Goal: Communication & Community: Answer question/provide support

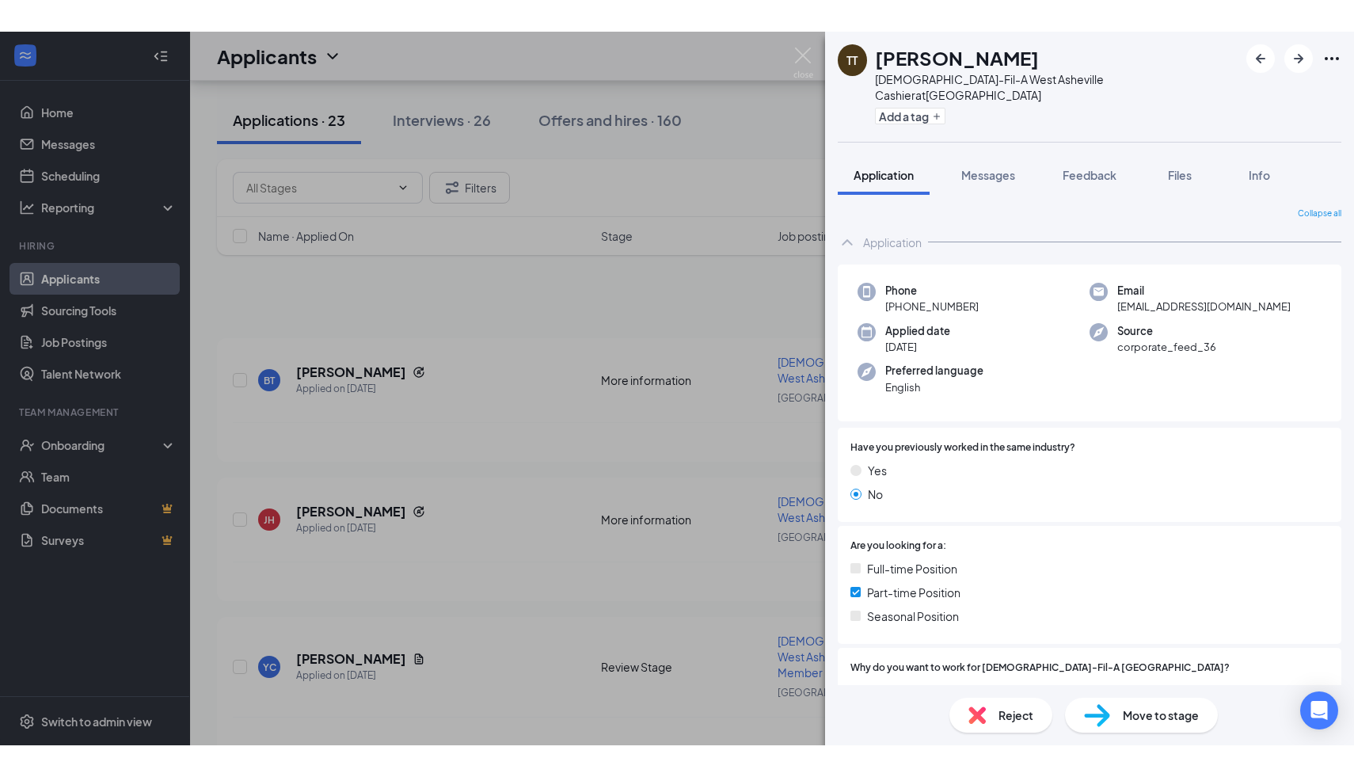
scroll to position [384, 0]
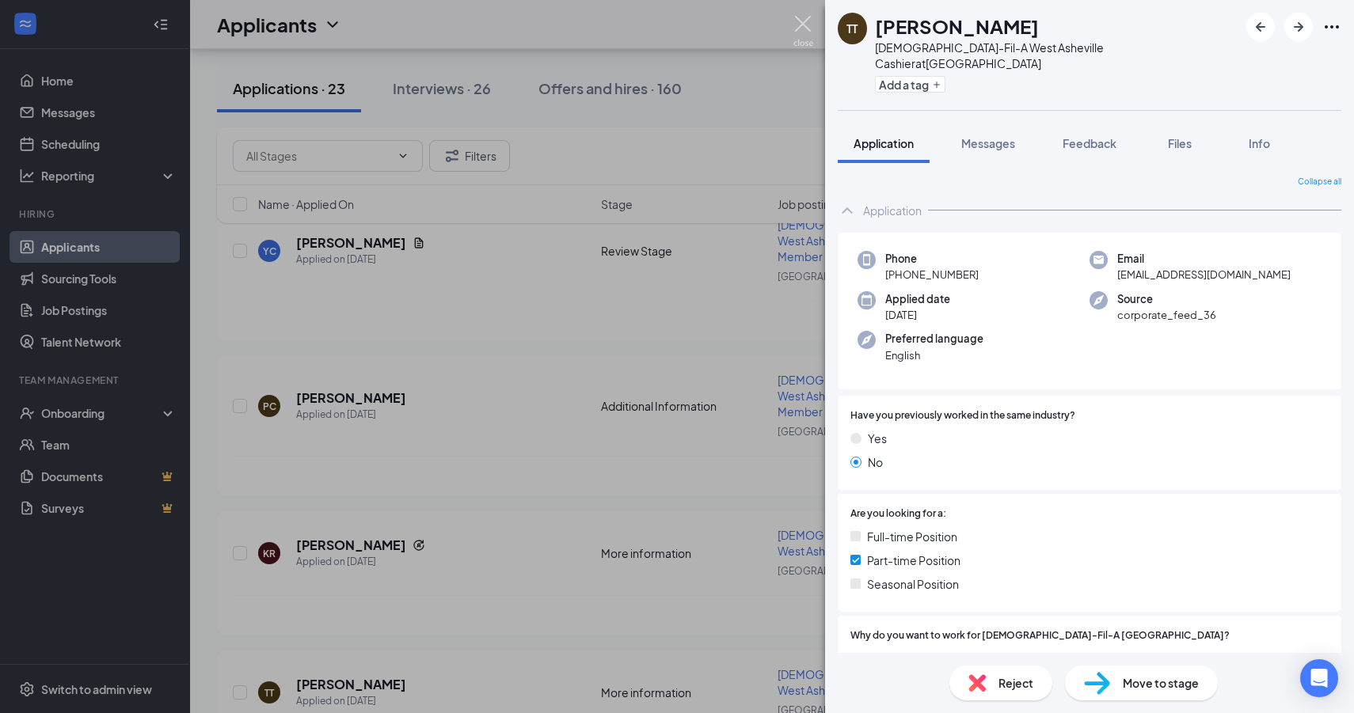
click at [800, 32] on img at bounding box center [803, 31] width 20 height 31
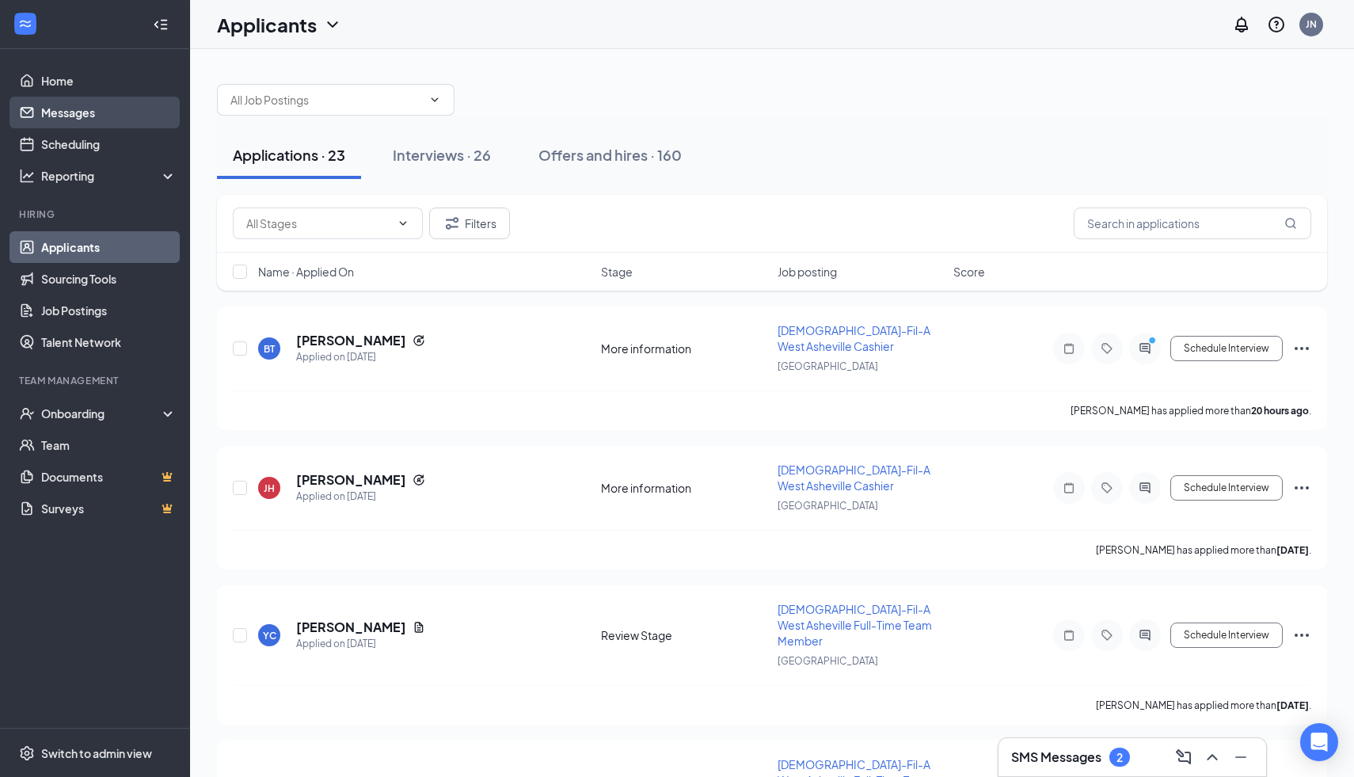
click at [89, 113] on link "Messages" at bounding box center [108, 113] width 135 height 32
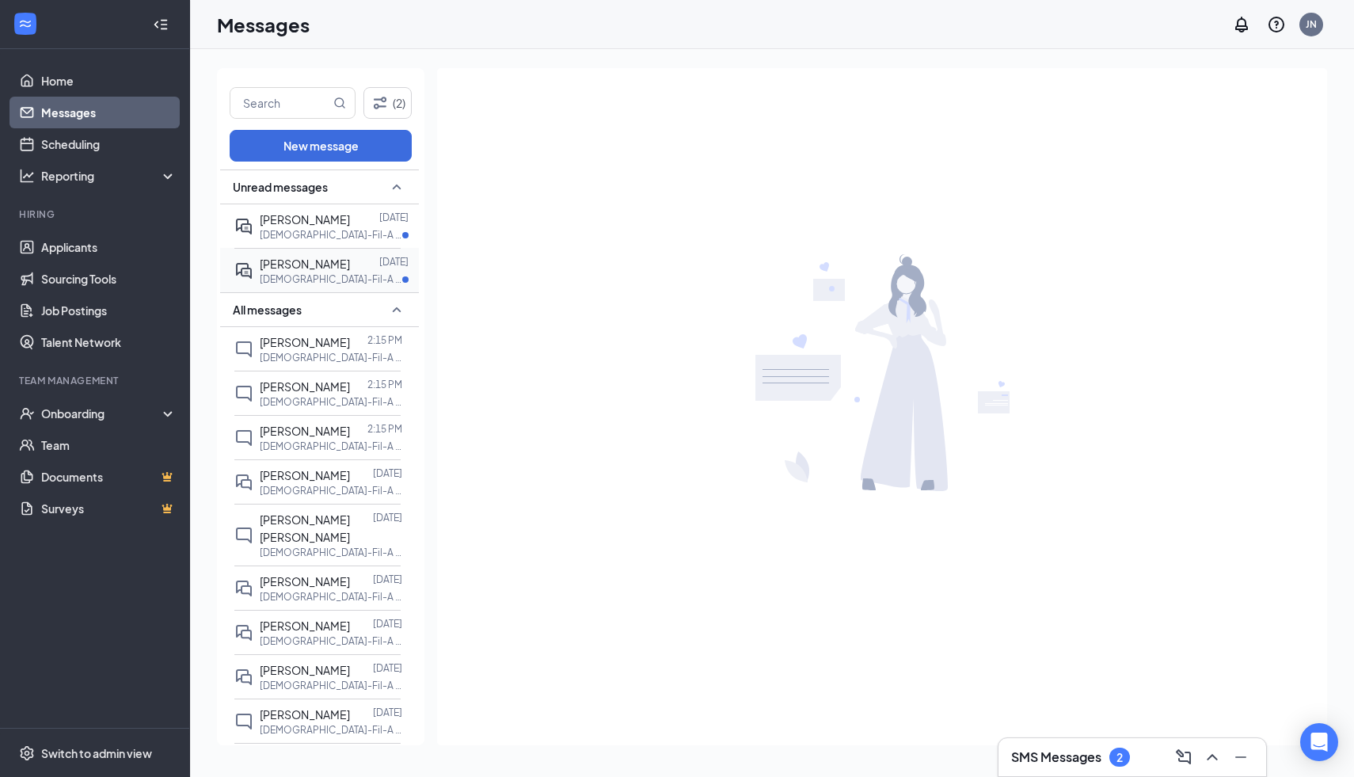
click at [364, 276] on p "[DEMOGRAPHIC_DATA]-Fil-A West Asheville Cashier at [GEOGRAPHIC_DATA]" at bounding box center [331, 278] width 143 height 13
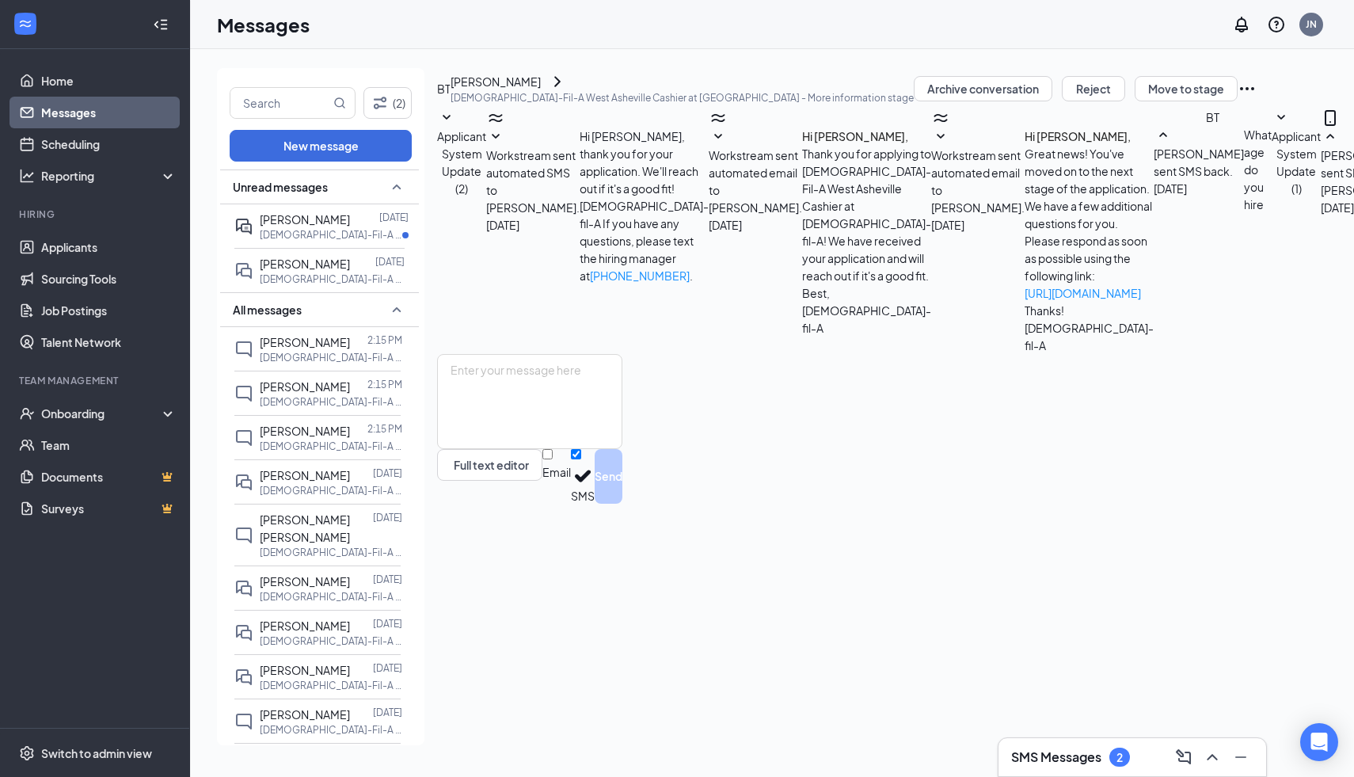
scroll to position [168, 0]
click at [375, 220] on div at bounding box center [364, 219] width 29 height 17
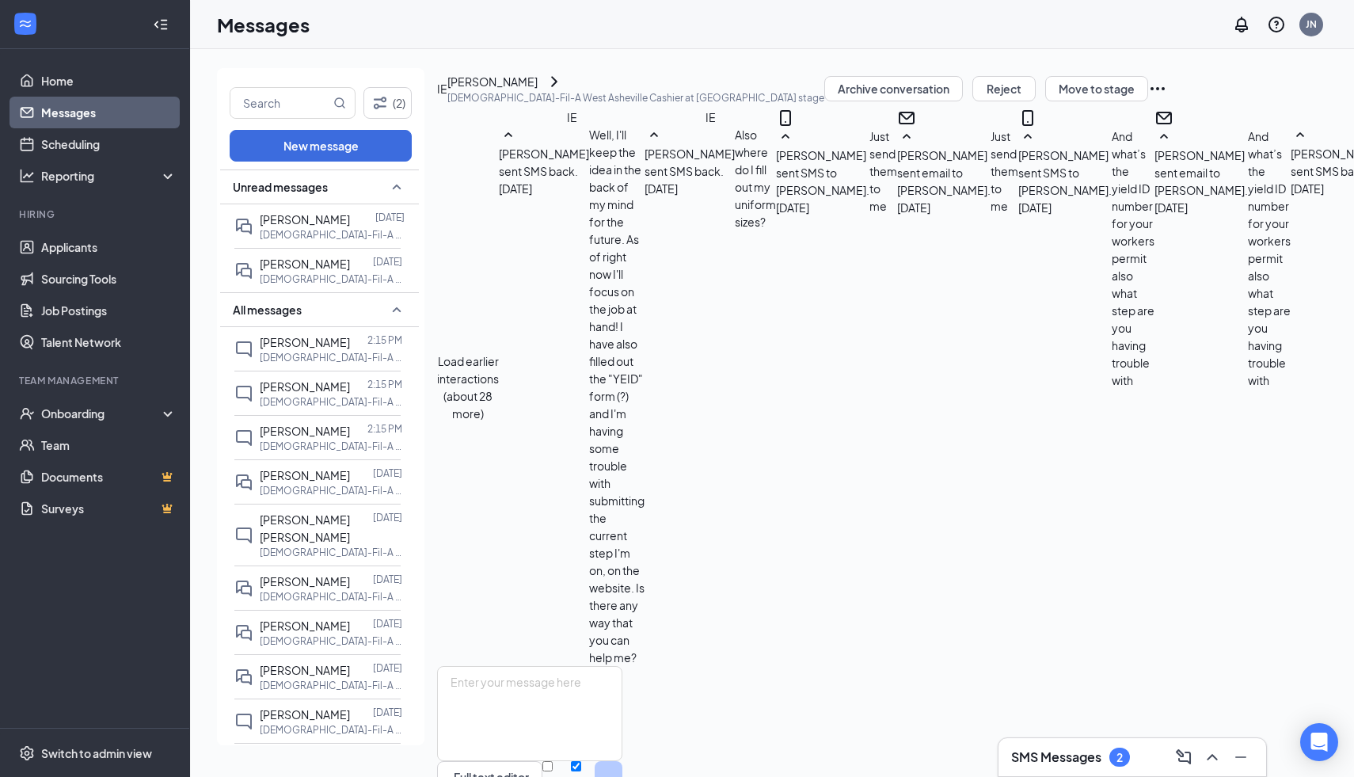
scroll to position [516, 0]
click at [622, 666] on textarea at bounding box center [529, 713] width 185 height 95
click at [562, 666] on textarea "i can bypass that and shirt are s , m ,l pants are 0,2,4,6 ..... shoes are norm…" at bounding box center [529, 713] width 185 height 95
click at [622, 666] on textarea "i can bypass that and shirt are s , m ,l pants are 0,2,4,6 ..... shoes are norm…" at bounding box center [529, 713] width 185 height 95
type textarea "i can bypass that and shirt are s , m ,l pants are 0,2,4,6 ..... shoes are norm…"
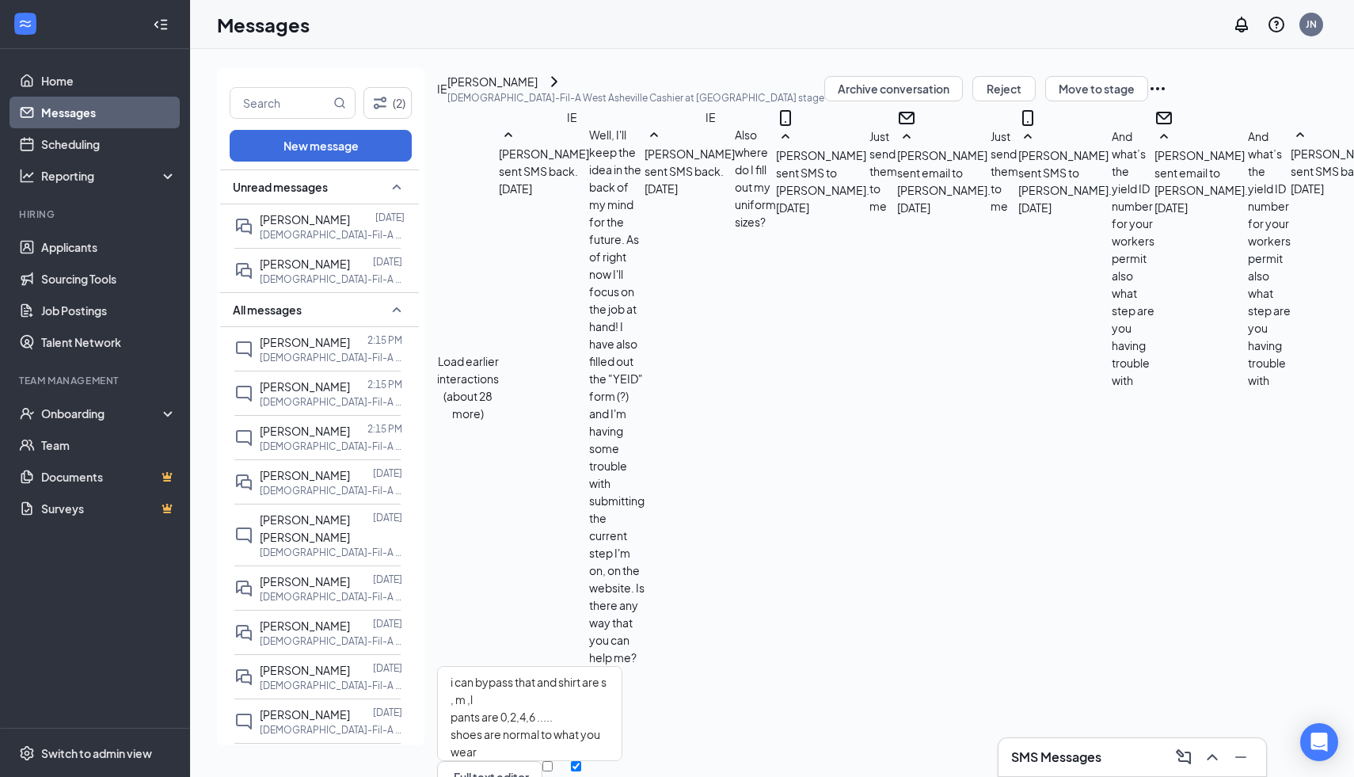
click at [622, 695] on div "i can bypass that and shirt are s , m ,l pants are 0,2,4,6 ..... shoes are norm…" at bounding box center [529, 741] width 185 height 150
click at [622, 761] on button "Send" at bounding box center [609, 788] width 28 height 55
drag, startPoint x: 566, startPoint y: 154, endPoint x: 519, endPoint y: 151, distance: 46.8
click at [1291, 151] on div "[PERSON_NAME] sent SMS back. [DATE] 1526841" at bounding box center [1358, 161] width 135 height 71
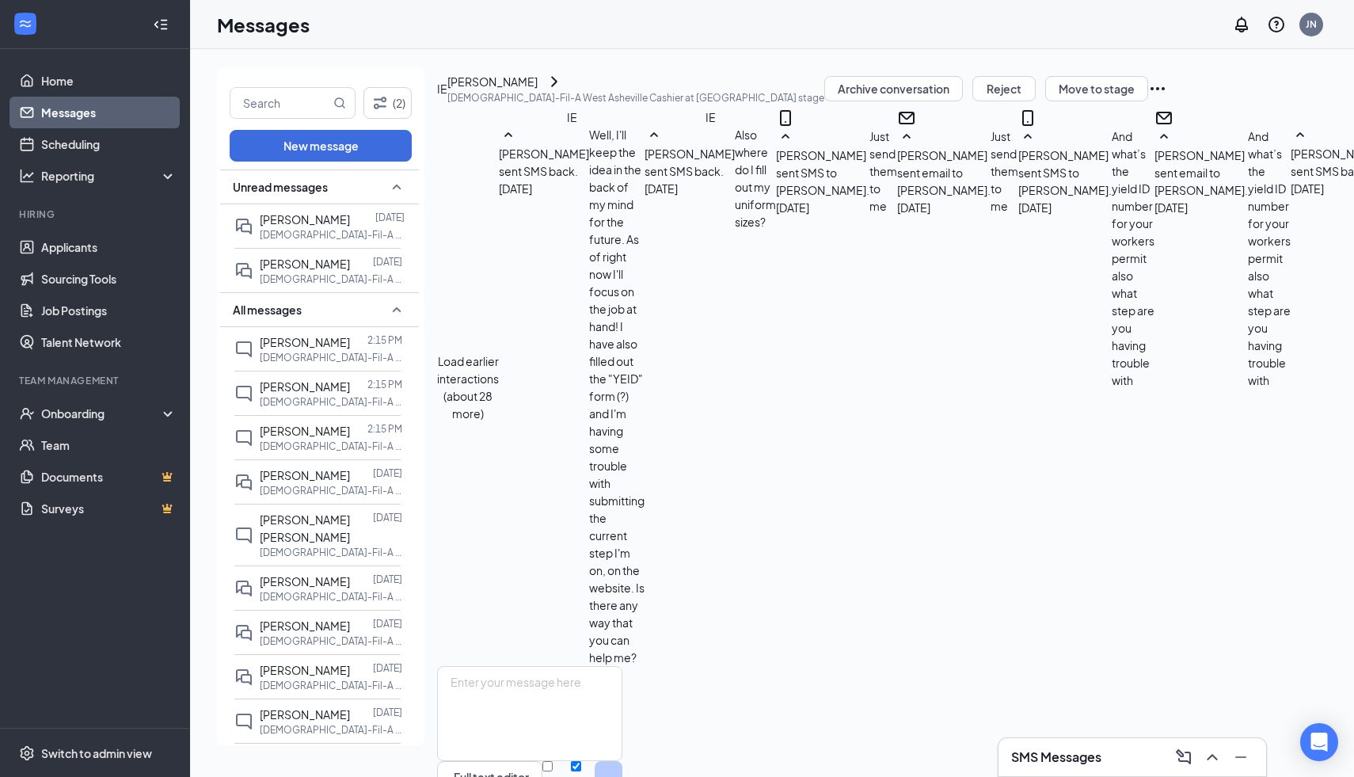
copy span "1526841"
click at [599, 666] on textarea at bounding box center [529, 713] width 185 height 95
type textarea "also keep an eye on your email i completed your workers permit and can you send…"
click at [622, 761] on button "Send" at bounding box center [609, 788] width 28 height 55
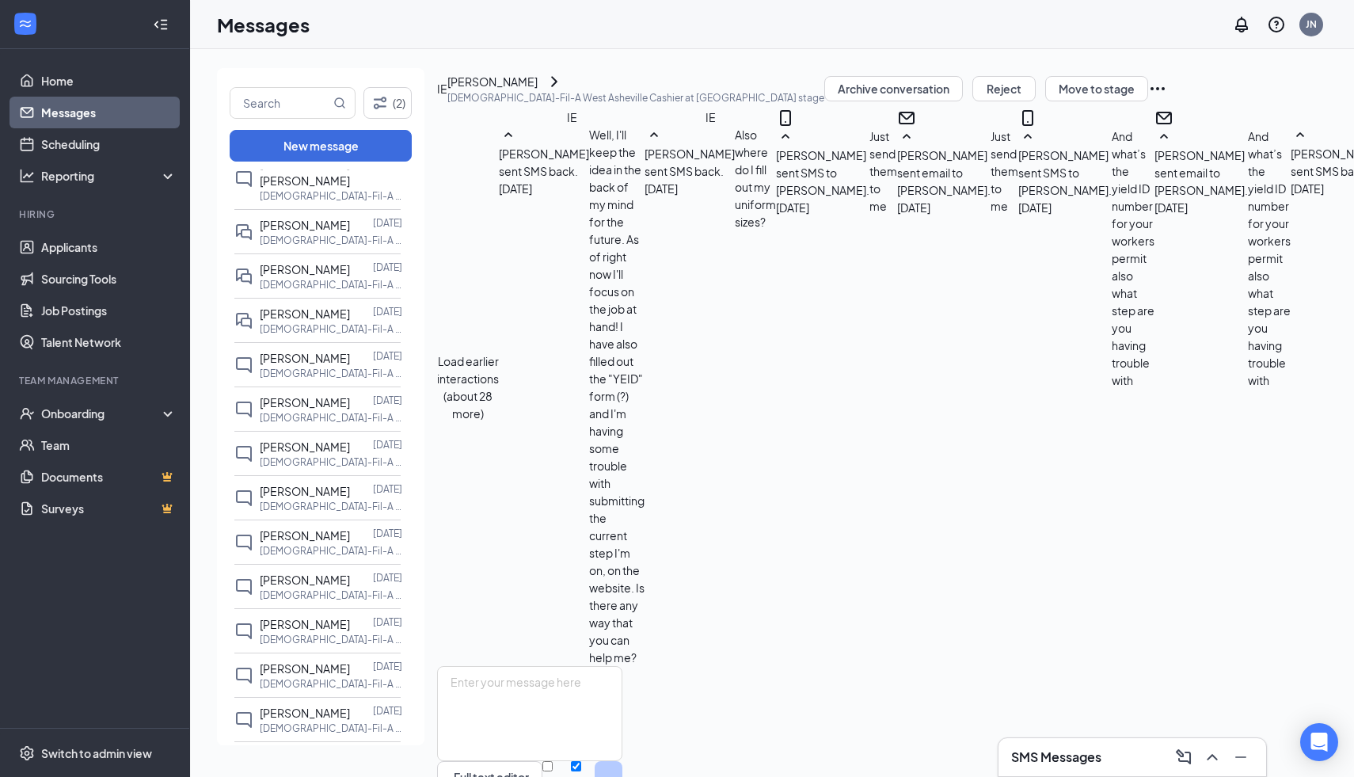
scroll to position [480, 0]
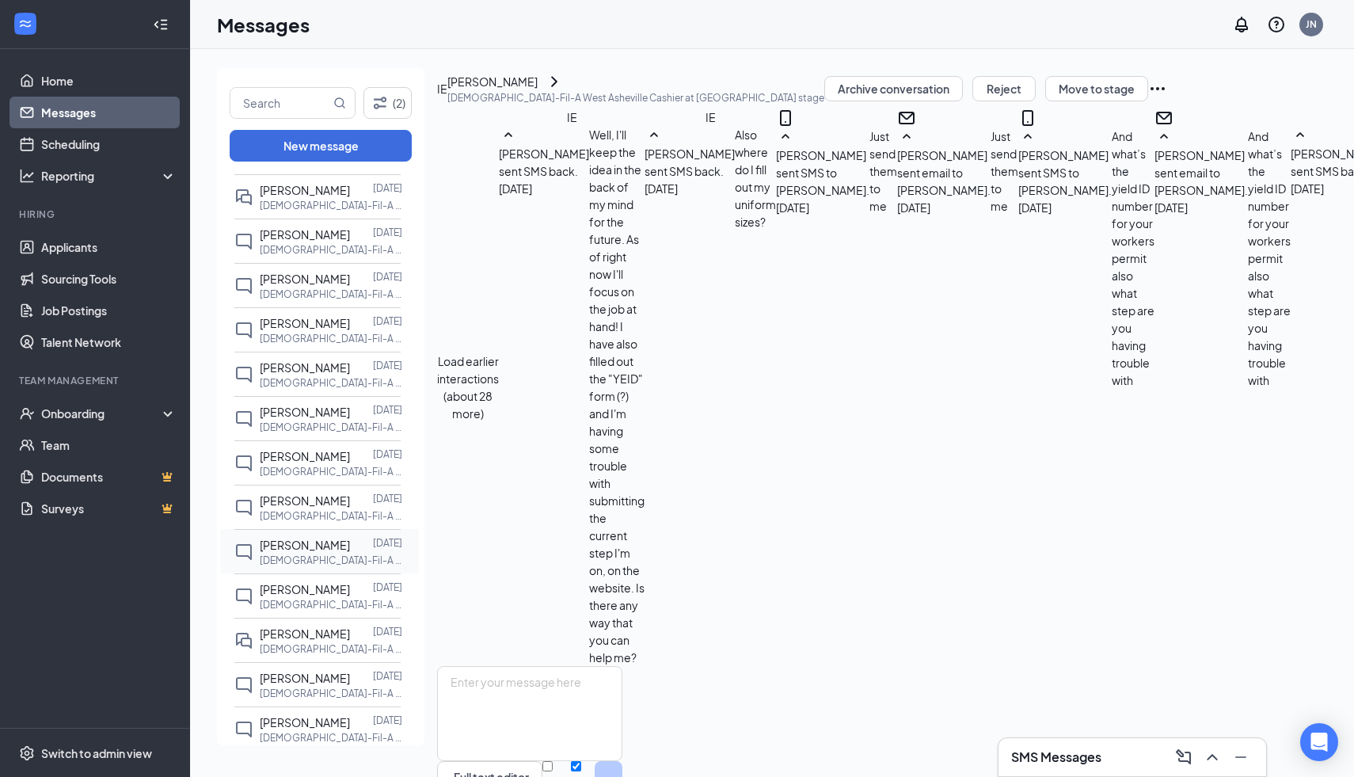
click at [324, 567] on p "[DEMOGRAPHIC_DATA]-Fil-A [GEOGRAPHIC_DATA] Full-Time Team Member at [GEOGRAPHIC…" at bounding box center [331, 559] width 143 height 13
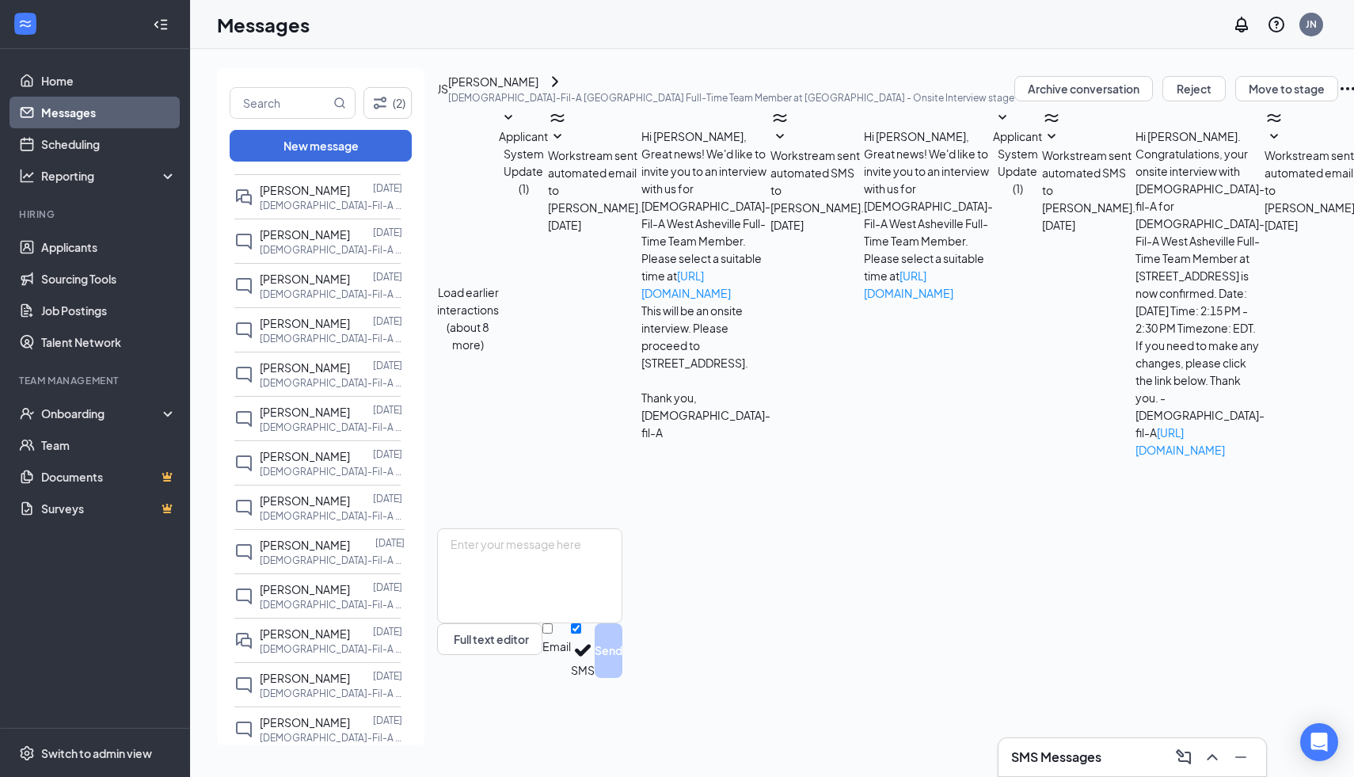
scroll to position [169, 0]
click at [530, 90] on div "[PERSON_NAME]" at bounding box center [493, 81] width 90 height 17
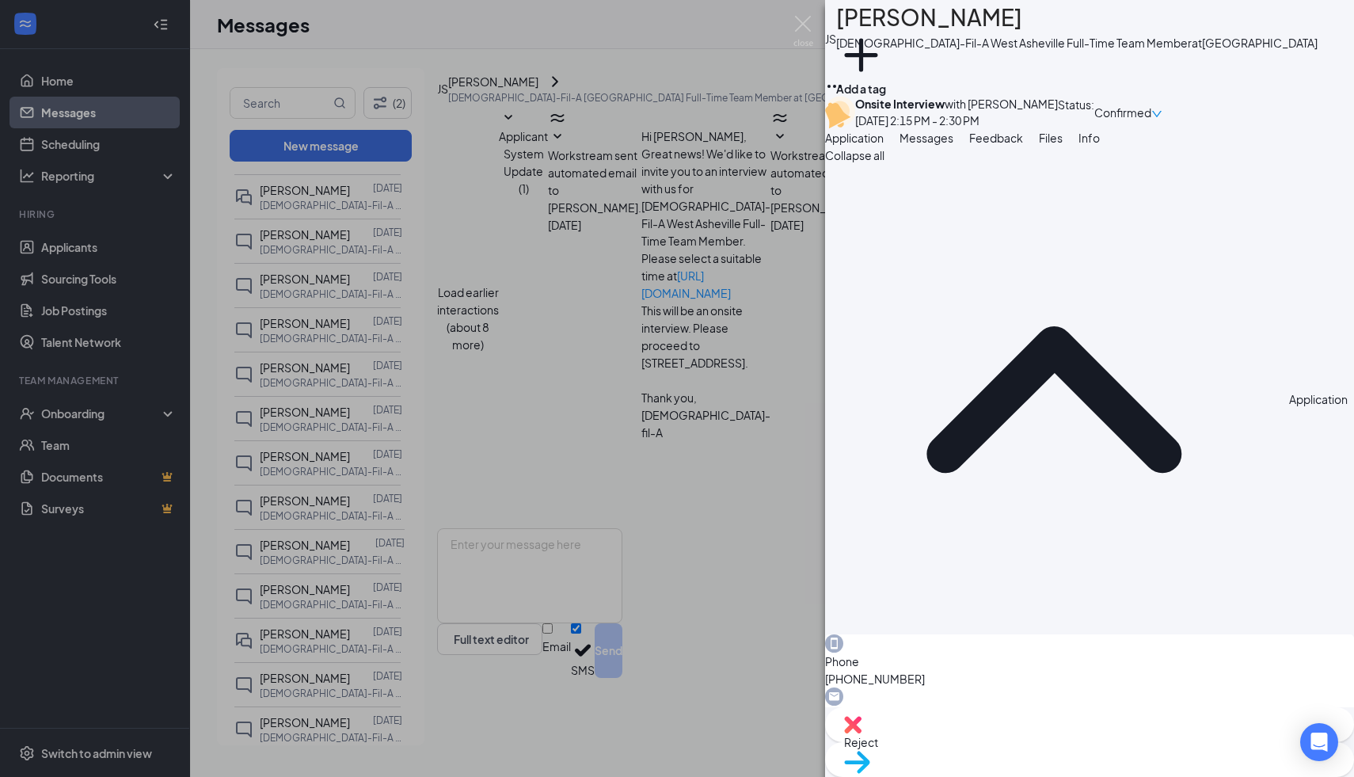
click at [713, 629] on div "JS [PERSON_NAME][DEMOGRAPHIC_DATA]-Fil-A [GEOGRAPHIC_DATA] Full-Time Team Membe…" at bounding box center [677, 388] width 1354 height 777
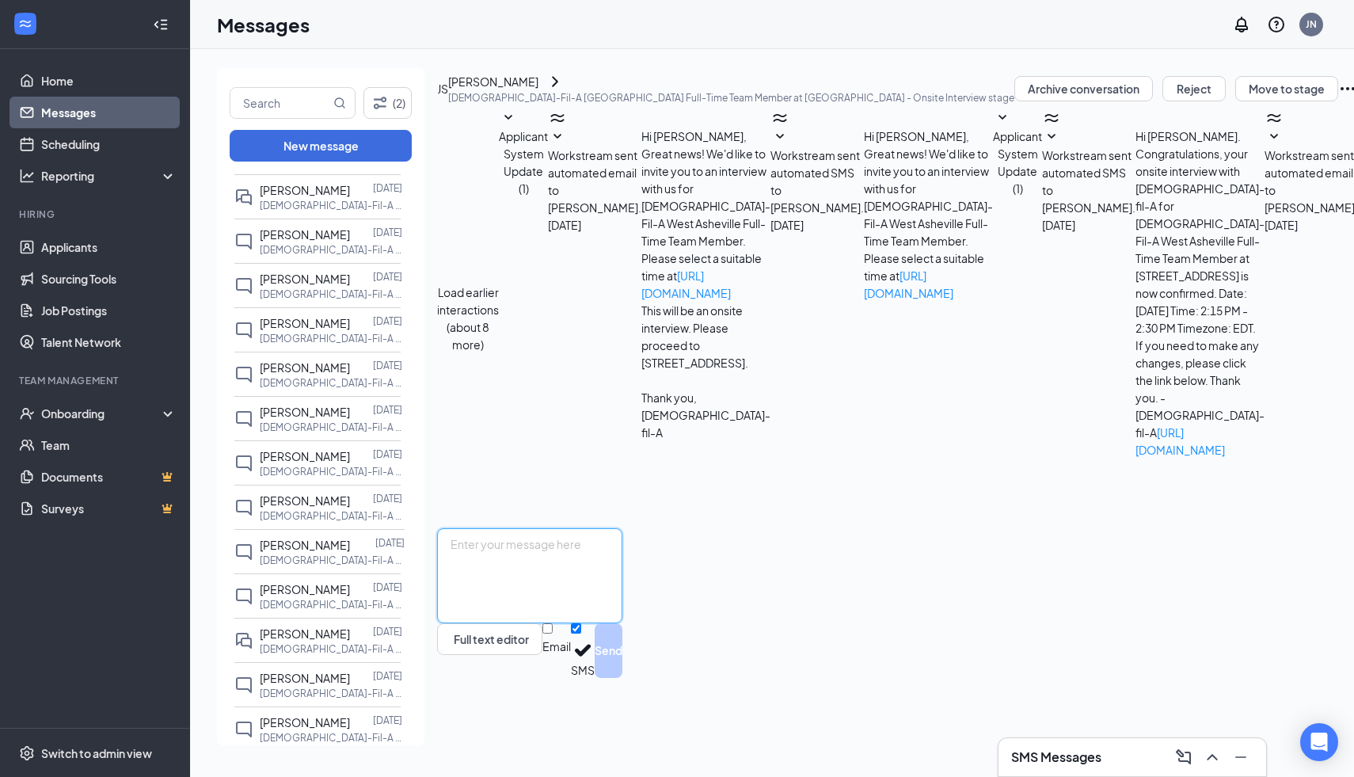
click at [622, 623] on textarea at bounding box center [529, 575] width 185 height 95
type textarea "H"
